Goal: Task Accomplishment & Management: Use online tool/utility

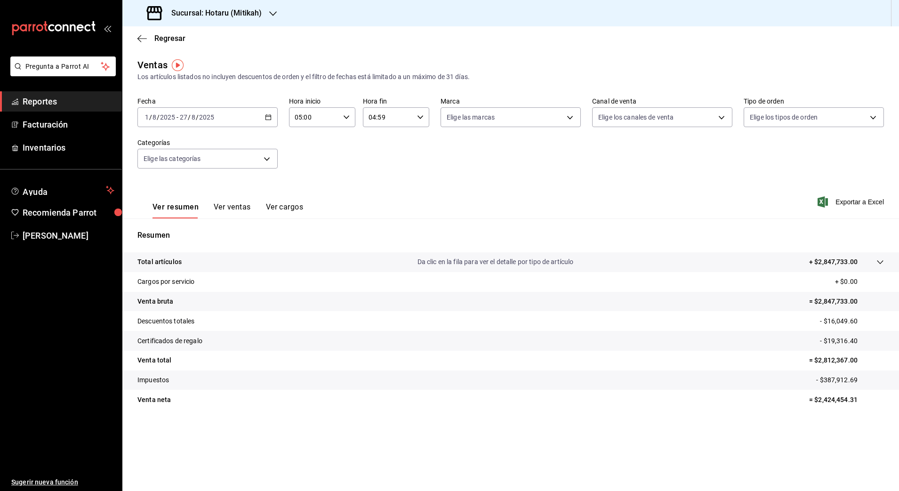
click at [183, 20] on div "Sucursal: Hotaru (Mitikah)" at bounding box center [205, 13] width 151 height 26
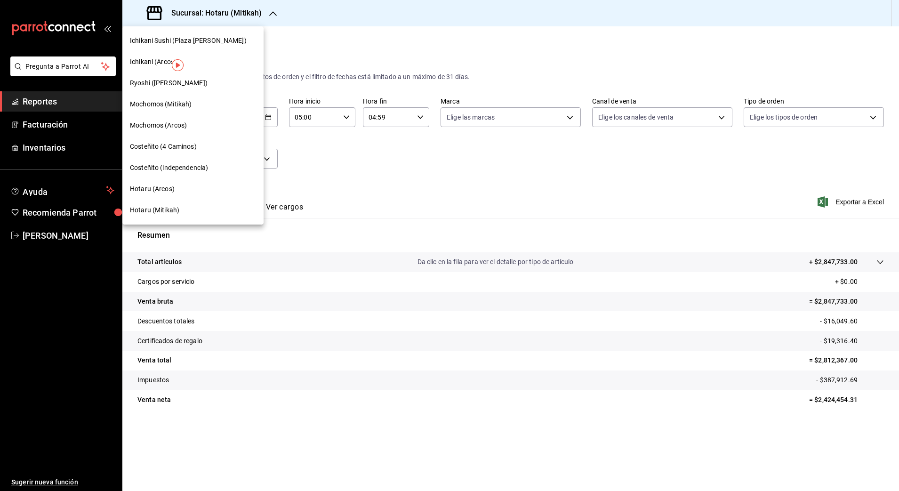
click at [177, 108] on span "Mochomos (Mitikah)" at bounding box center [161, 104] width 62 height 10
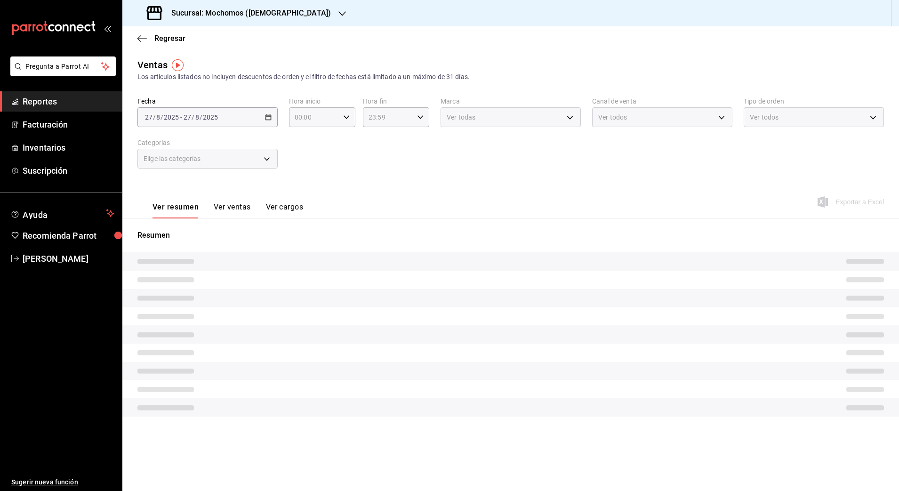
type input "05:00"
type input "04:59"
type input "05:00"
type input "04:59"
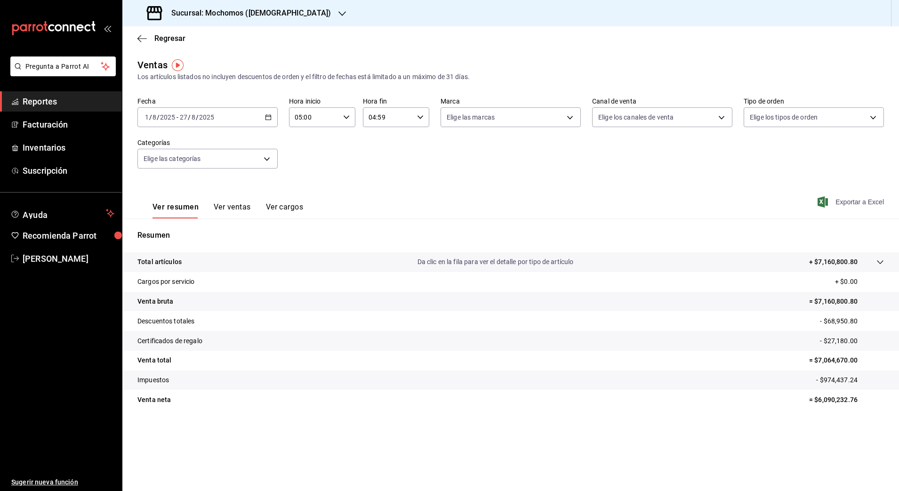
click at [847, 198] on span "Exportar a Excel" at bounding box center [851, 201] width 64 height 11
